Goal: Task Accomplishment & Management: Manage account settings

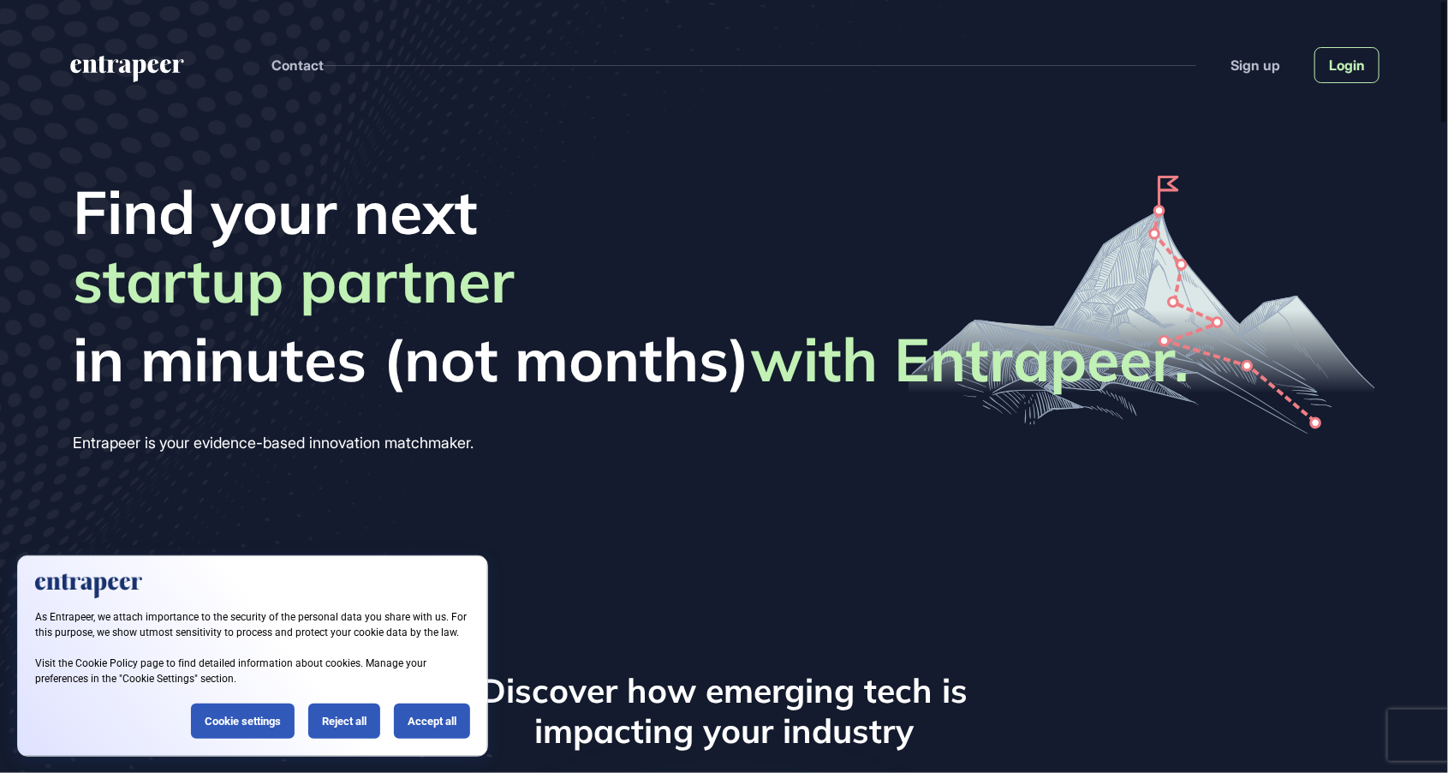
click at [1346, 71] on link "Login" at bounding box center [1347, 65] width 65 height 36
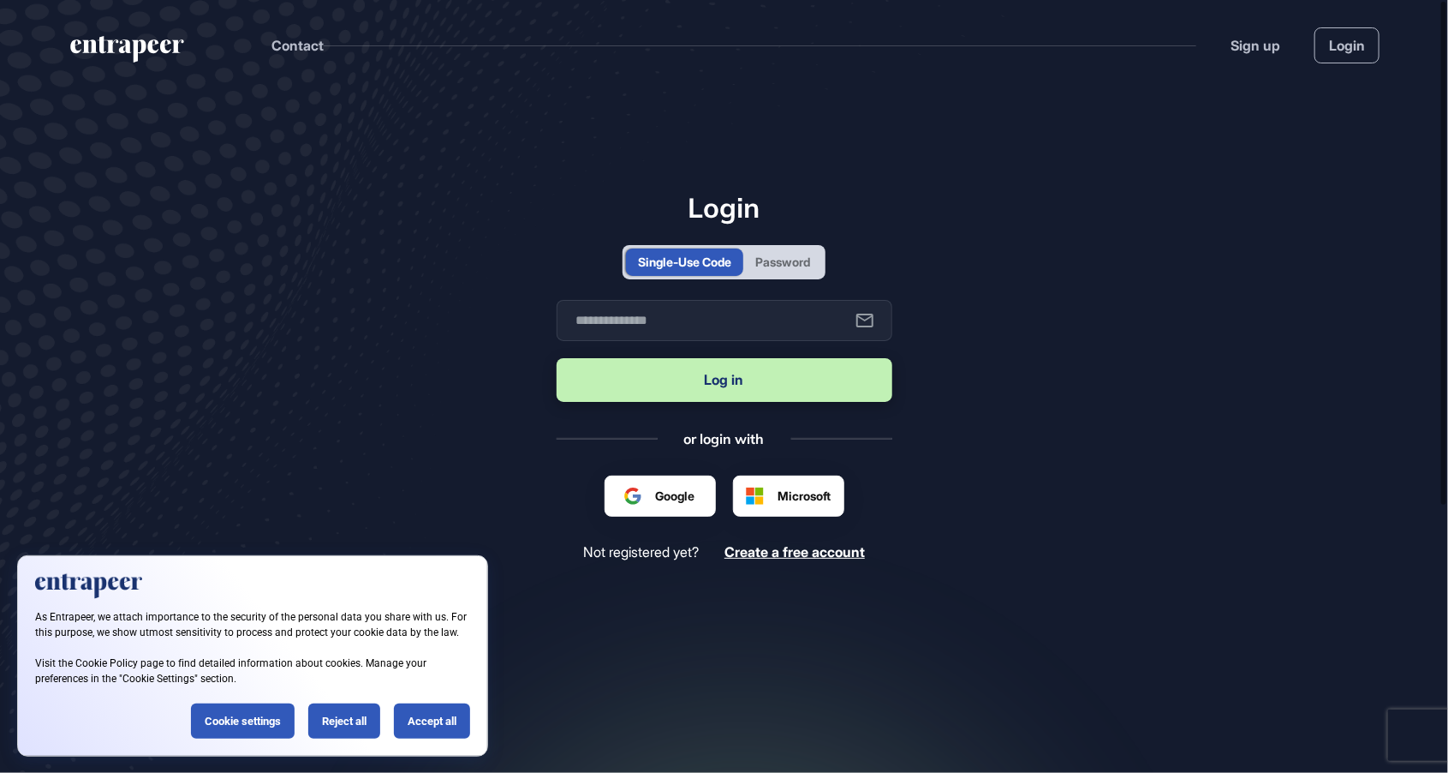
click at [765, 271] on div "Password" at bounding box center [782, 262] width 55 height 18
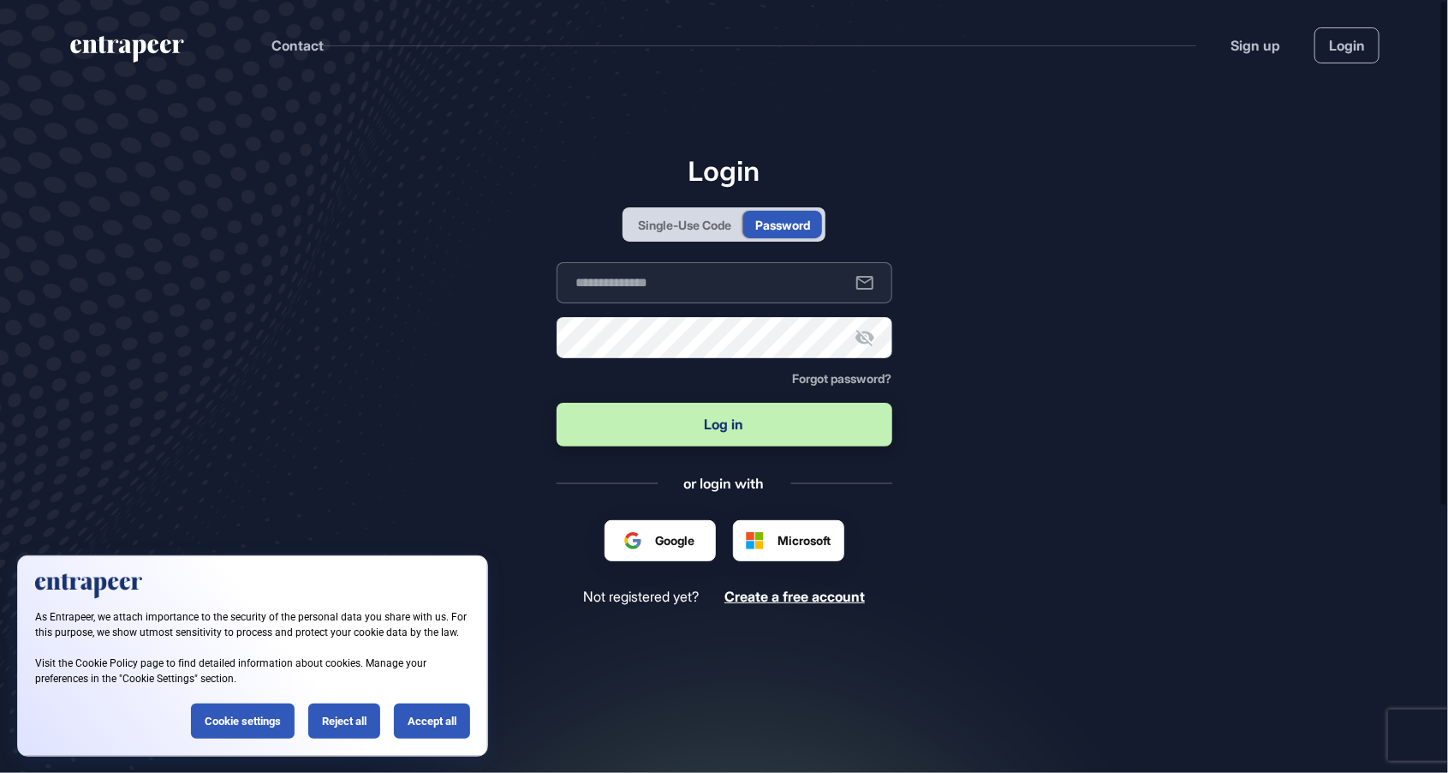
click at [750, 303] on input "text" at bounding box center [725, 282] width 336 height 41
type input "**********"
click at [557, 403] on button "Log in" at bounding box center [725, 425] width 336 height 44
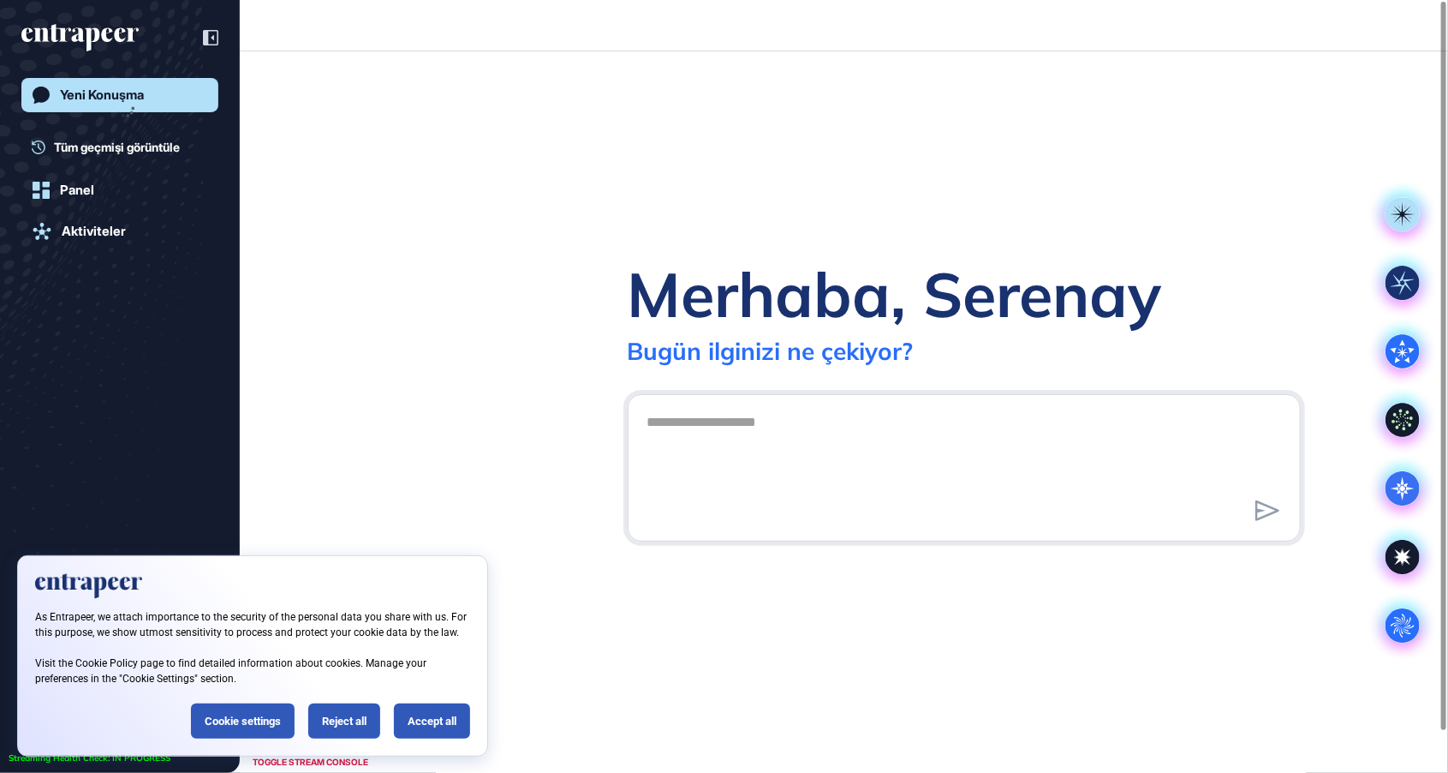
scroll to position [1, 1]
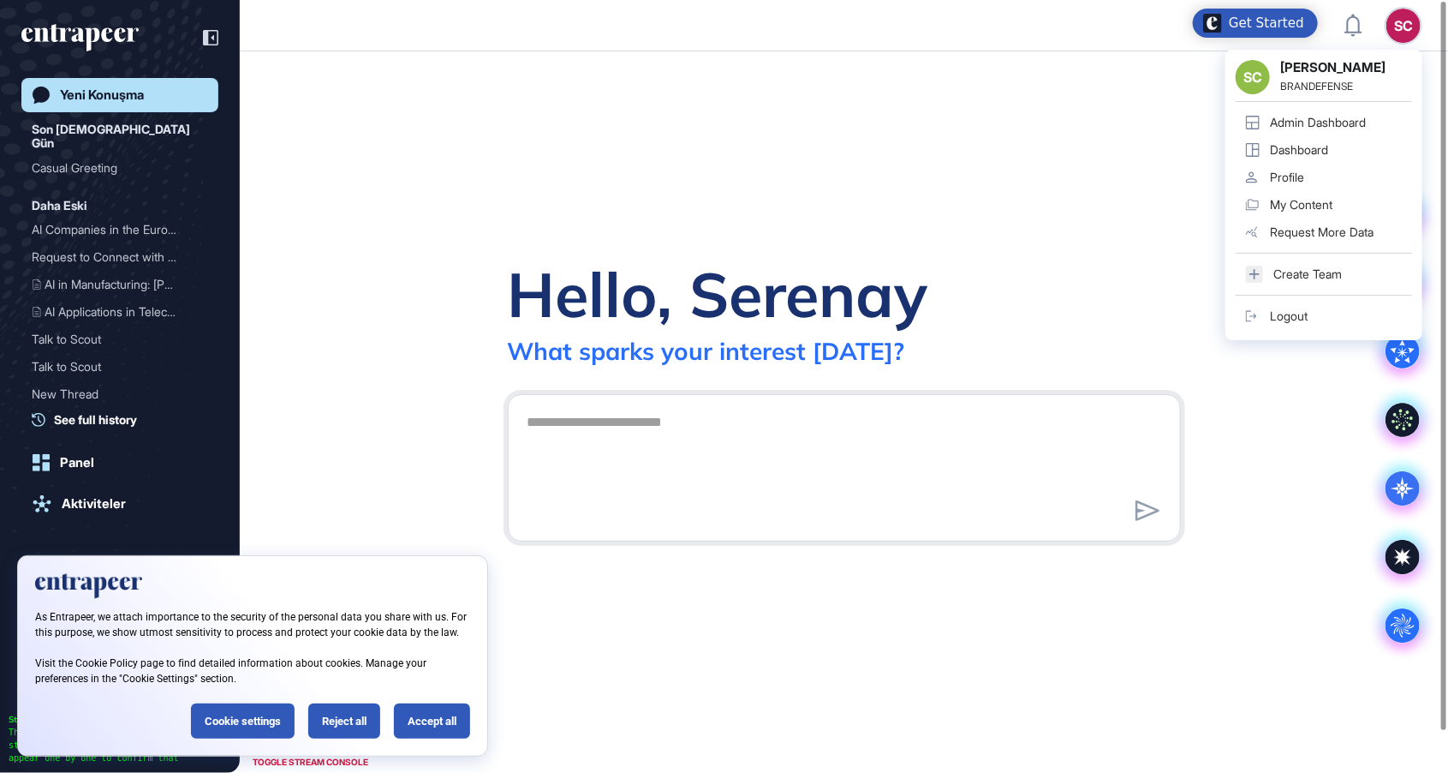
click at [1339, 123] on div "Admin Dashboard" at bounding box center [1318, 123] width 96 height 14
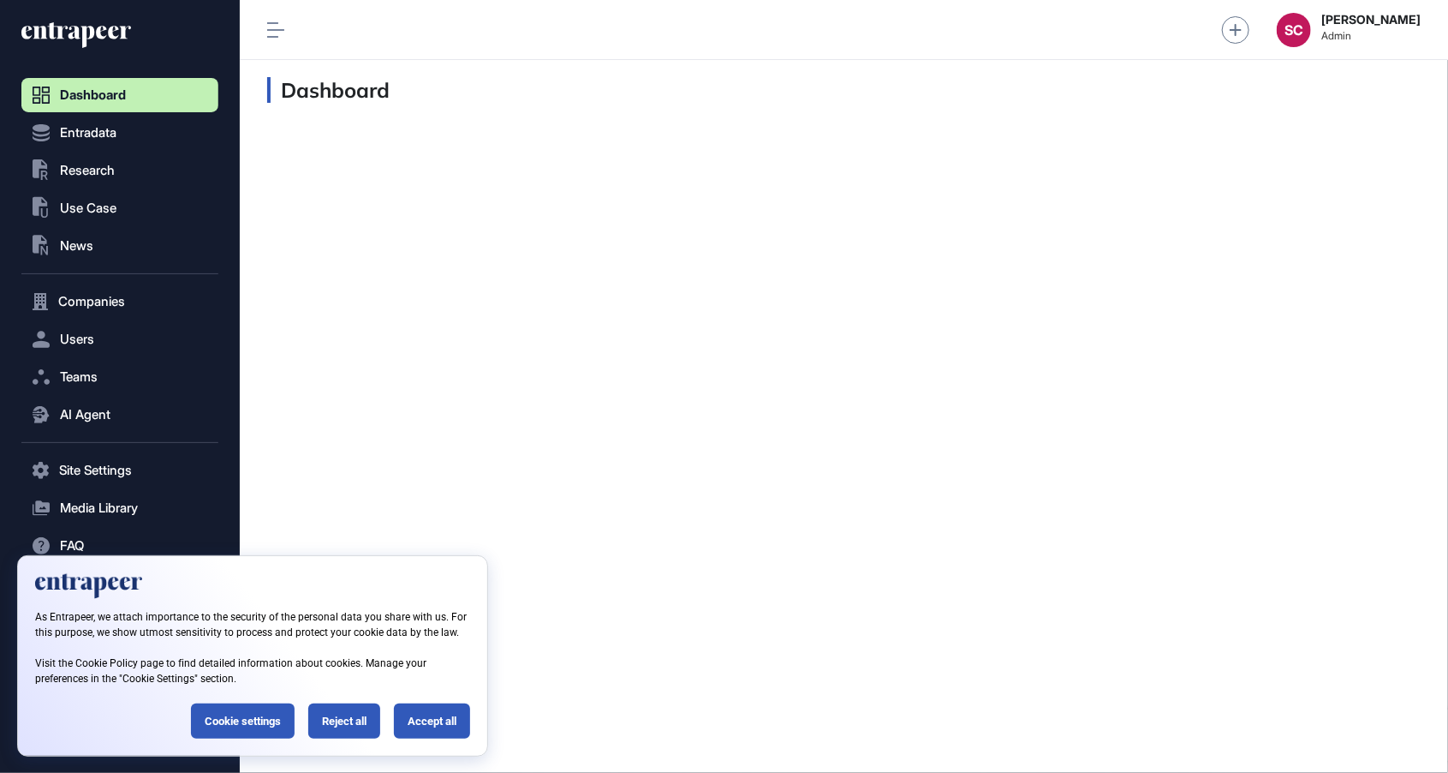
scroll to position [1, 1]
click at [110, 419] on span "AI Agent" at bounding box center [85, 415] width 51 height 14
click at [100, 493] on link "Messages" at bounding box center [124, 481] width 188 height 31
click at [93, 490] on link "Messages" at bounding box center [124, 481] width 188 height 31
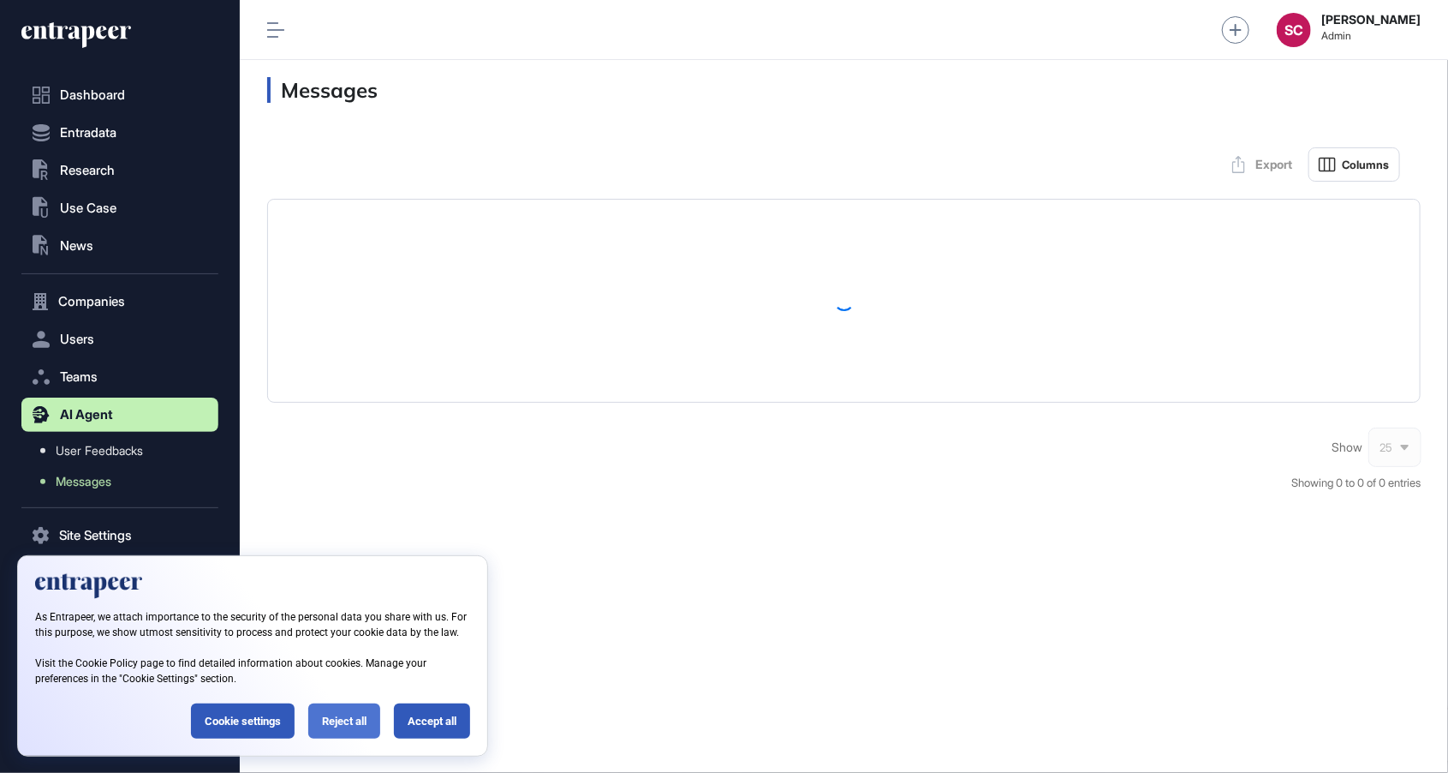
click at [343, 711] on div "Reject all" at bounding box center [344, 720] width 72 height 35
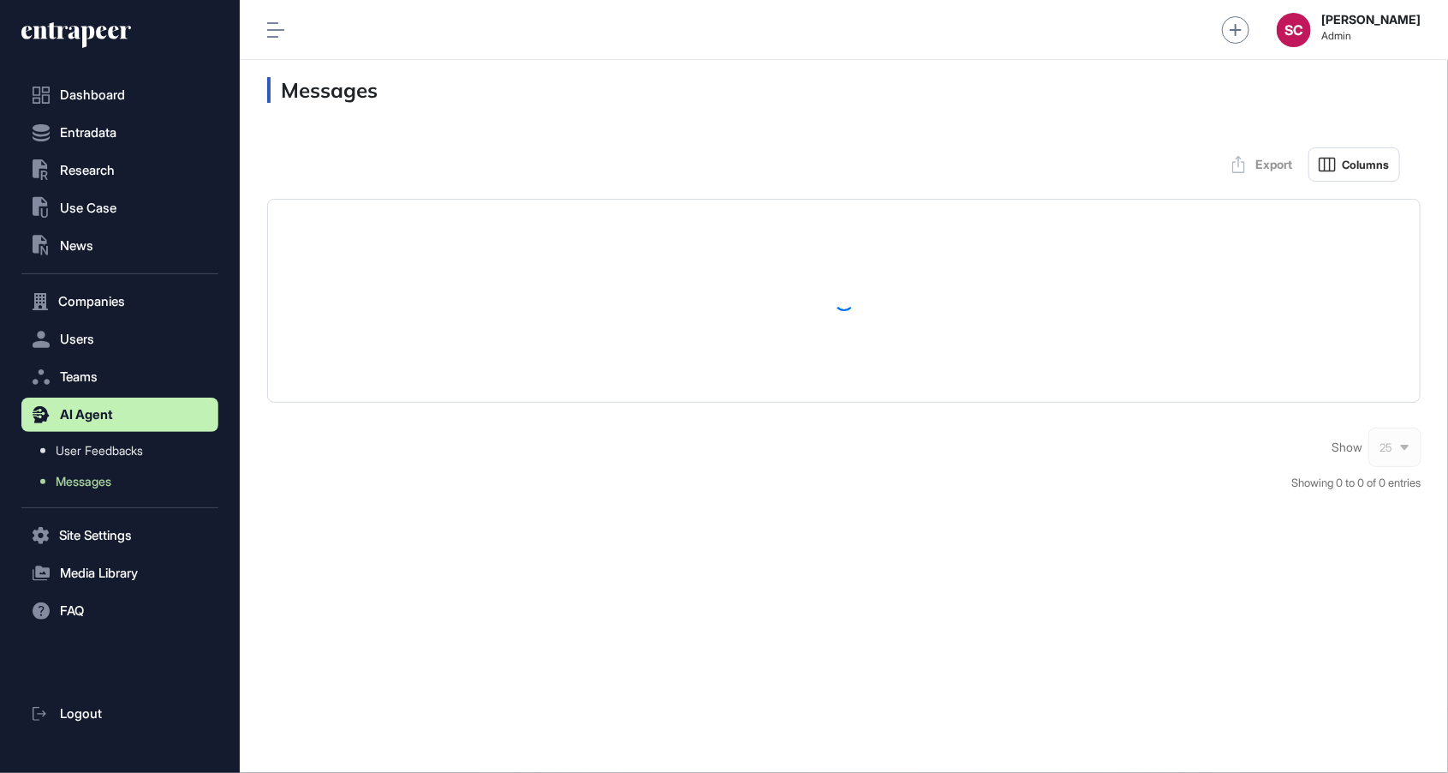
click at [1394, 462] on div "Show 25" at bounding box center [1376, 447] width 89 height 34
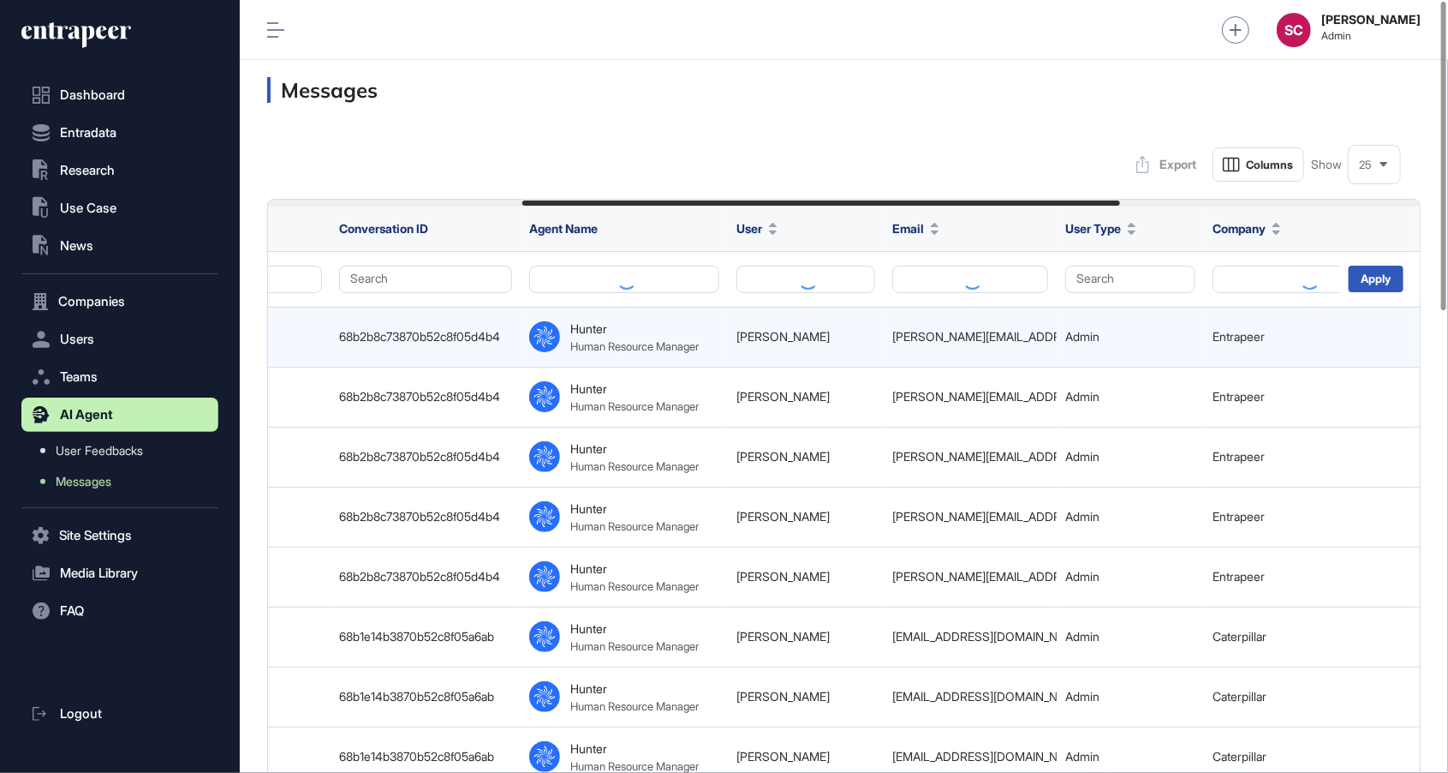
scroll to position [0, 491]
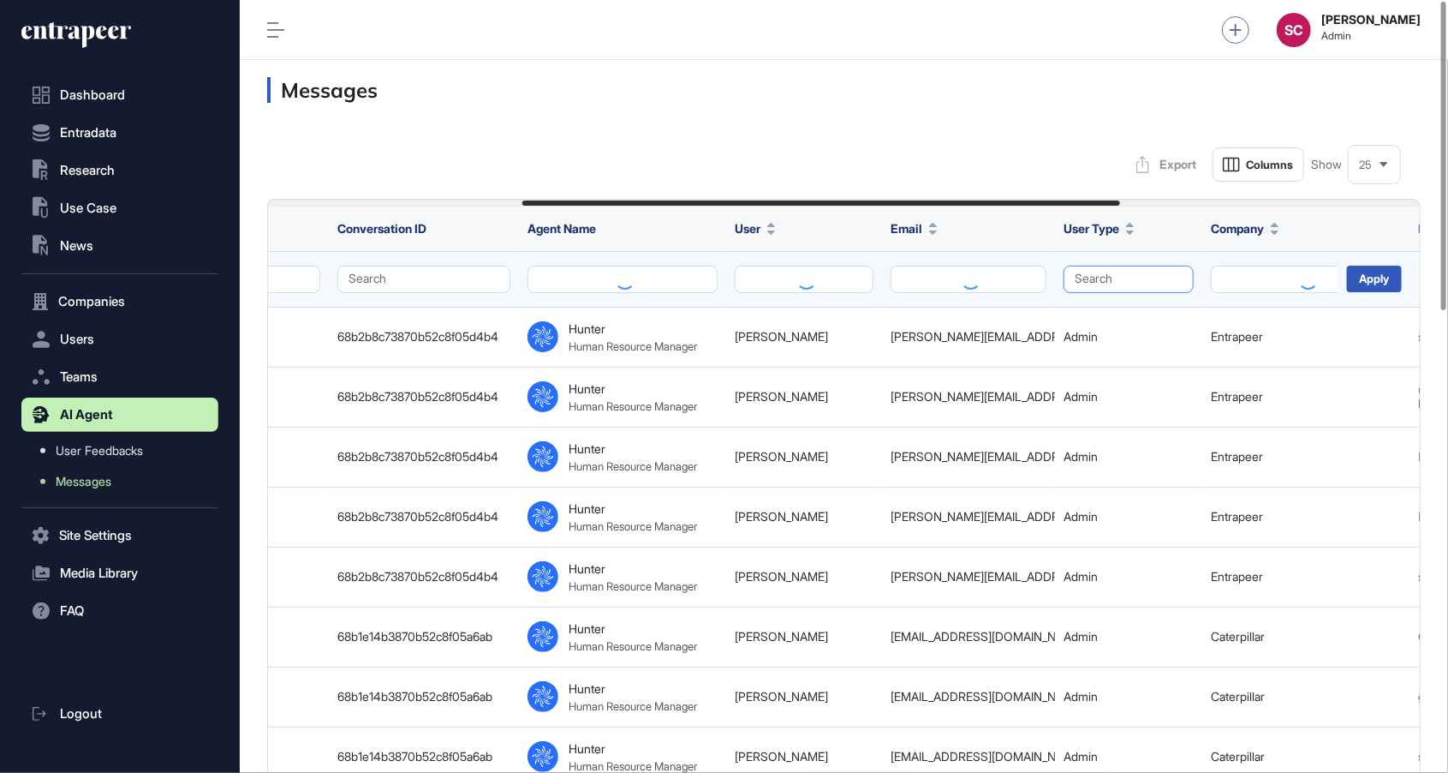
click at [1114, 272] on button "Search" at bounding box center [1129, 278] width 130 height 27
click at [1145, 324] on div "Enterprise" at bounding box center [1124, 336] width 101 height 24
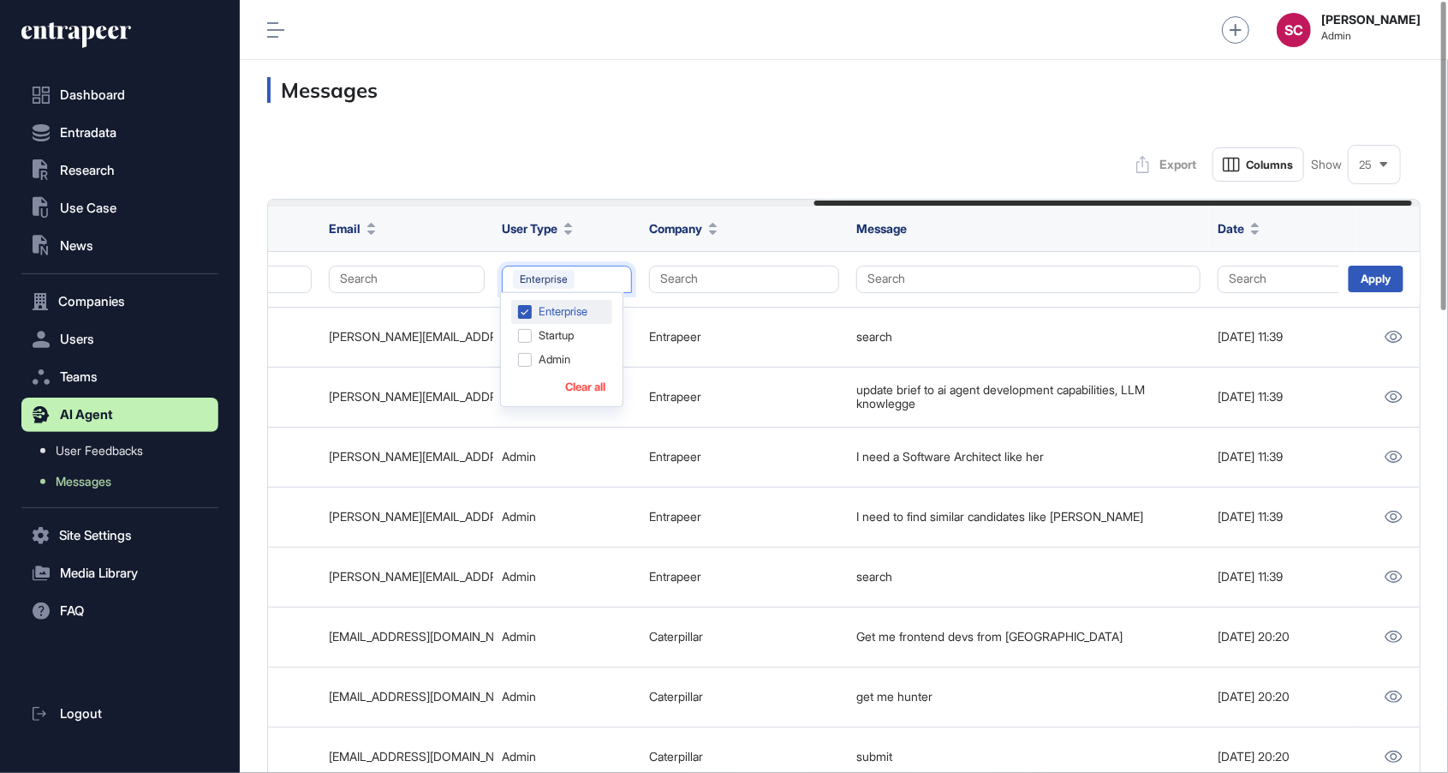
scroll to position [0, 1053]
click at [1378, 277] on div "Apply" at bounding box center [1375, 278] width 55 height 27
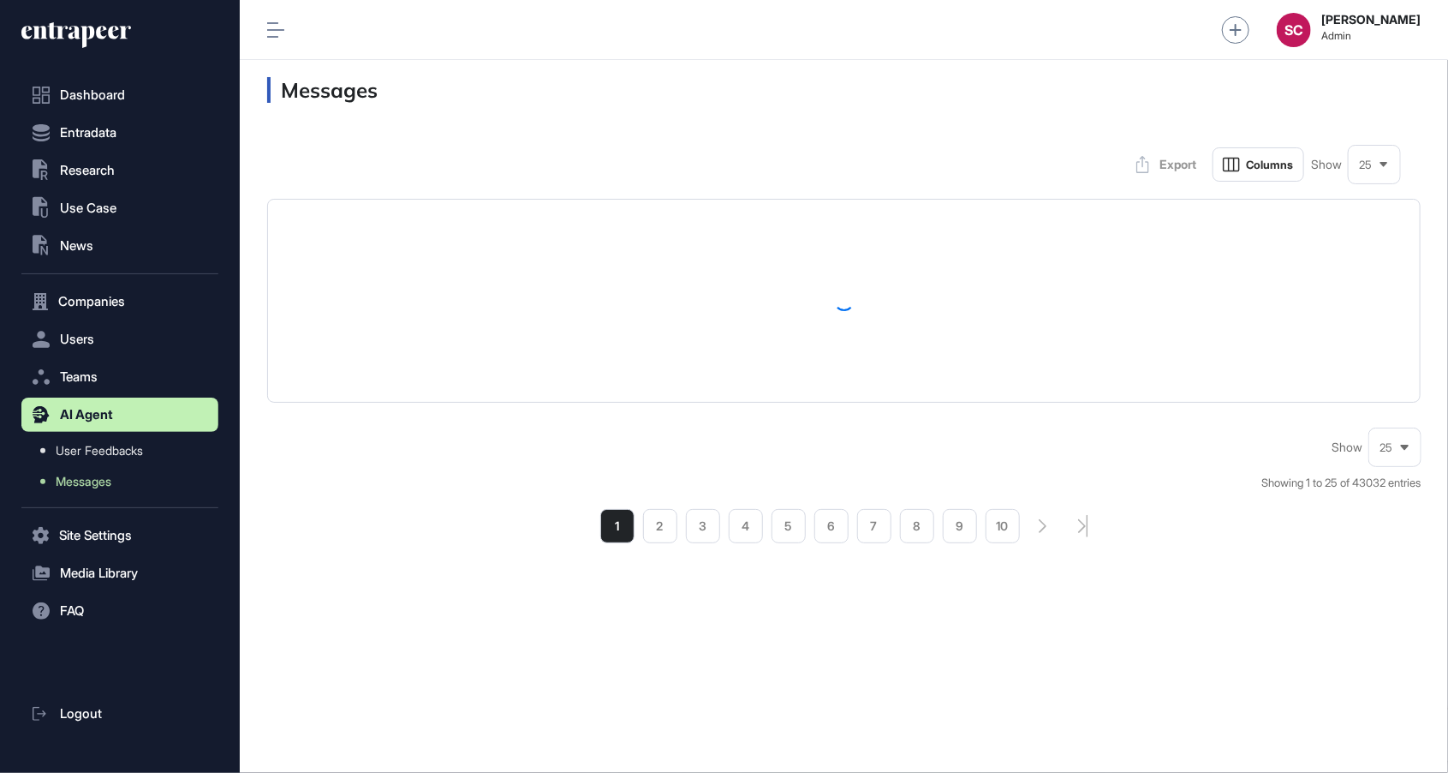
click at [1366, 168] on span "25" at bounding box center [1365, 164] width 13 height 13
click at [1379, 325] on li "50" at bounding box center [1374, 342] width 41 height 34
